Goal: Transaction & Acquisition: Register for event/course

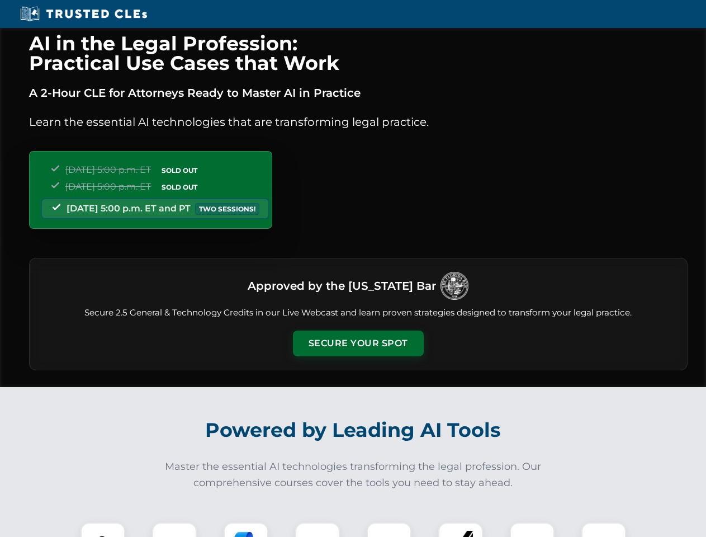
click at [358, 343] on button "Secure Your Spot" at bounding box center [358, 343] width 131 height 26
click at [103, 529] on img at bounding box center [103, 544] width 32 height 32
